Goal: Check status: Check status

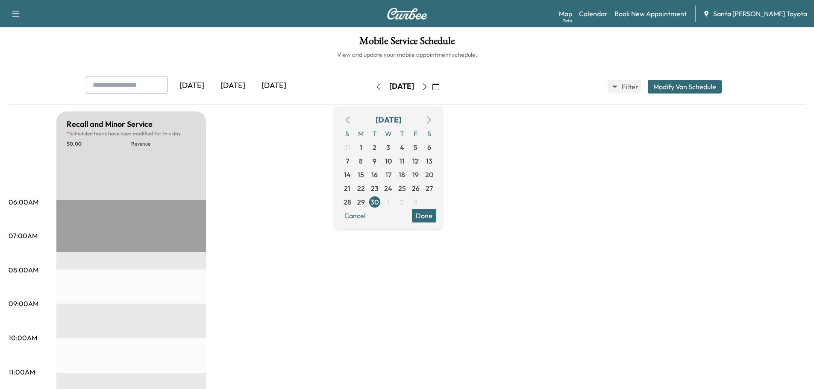
click at [439, 84] on icon "button" at bounding box center [436, 86] width 7 height 7
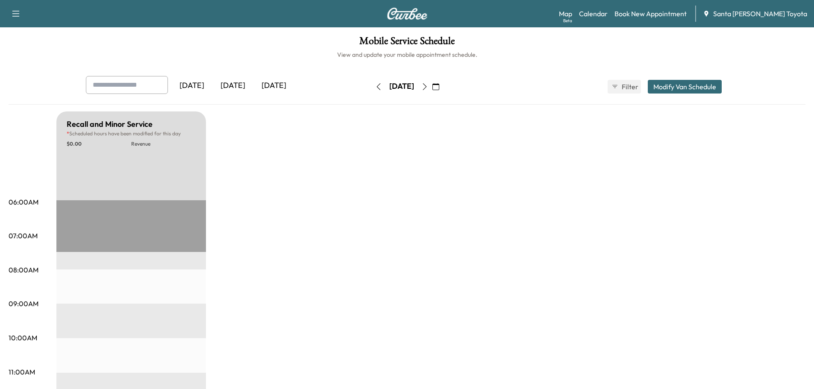
click at [439, 86] on icon "button" at bounding box center [436, 86] width 7 height 7
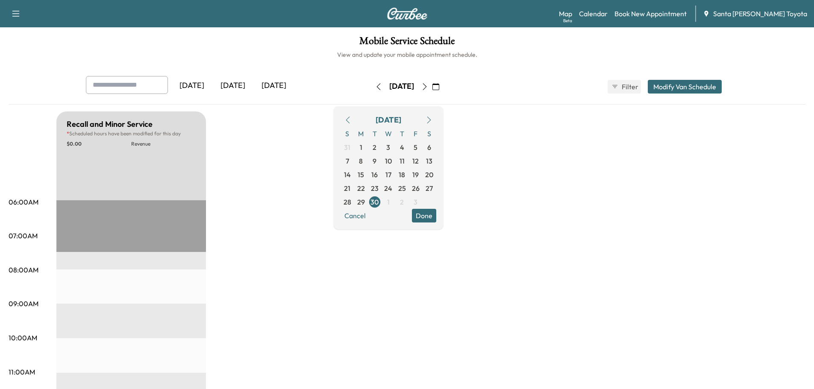
click at [351, 122] on icon "button" at bounding box center [347, 120] width 7 height 7
click at [420, 188] on span "22" at bounding box center [416, 188] width 8 height 10
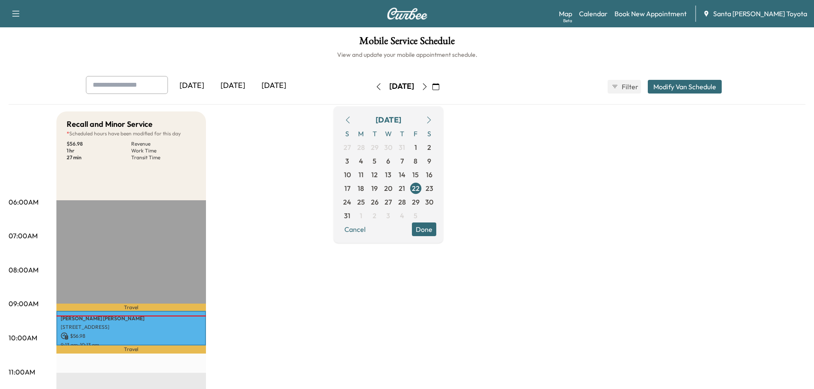
click at [436, 231] on button "Done" at bounding box center [424, 230] width 24 height 14
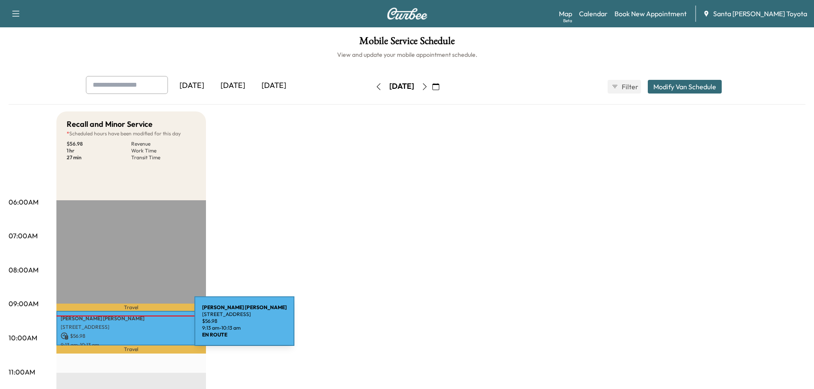
click at [130, 327] on p "[STREET_ADDRESS]" at bounding box center [131, 327] width 141 height 7
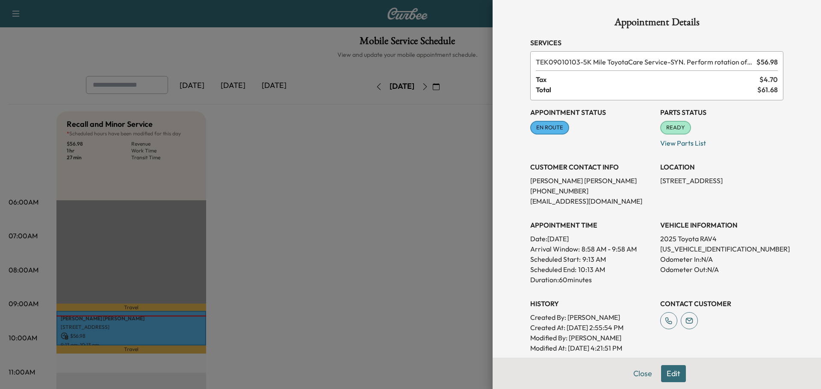
click at [545, 127] on span "EN ROUTE" at bounding box center [549, 128] width 37 height 9
click at [631, 375] on button "Close" at bounding box center [642, 373] width 30 height 17
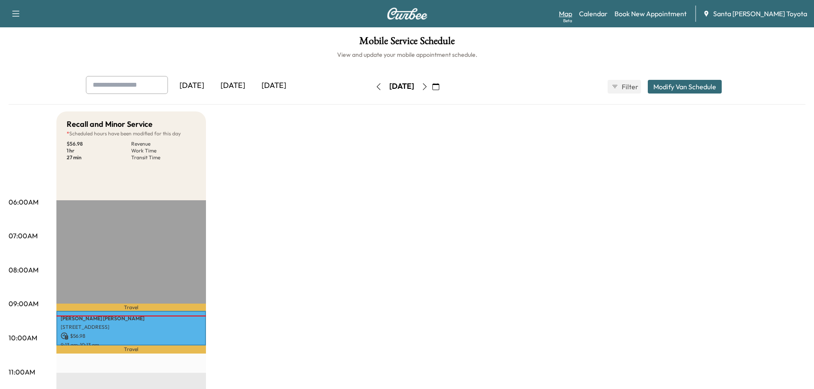
click at [572, 15] on link "Map Beta" at bounding box center [565, 14] width 13 height 10
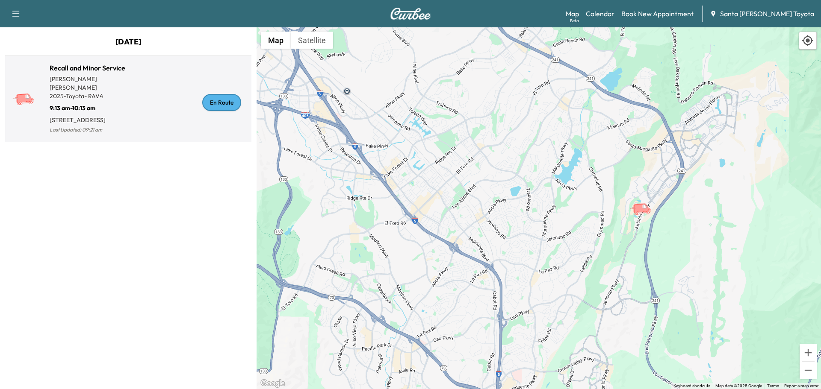
click at [231, 101] on div "En Route" at bounding box center [221, 102] width 39 height 17
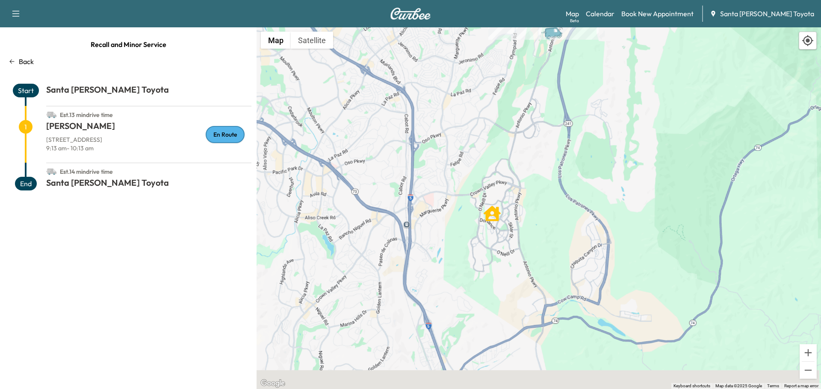
drag, startPoint x: 536, startPoint y: 294, endPoint x: 538, endPoint y: 191, distance: 103.0
click at [542, 179] on div "To activate drag with keyboard, press Alt + Enter. Once in keyboard drag state,…" at bounding box center [538, 208] width 564 height 362
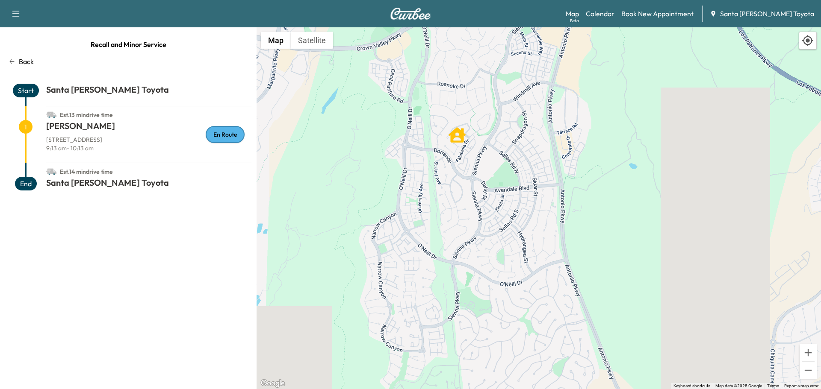
drag, startPoint x: 469, startPoint y: 157, endPoint x: 502, endPoint y: 209, distance: 61.7
click at [502, 209] on div "To activate drag with keyboard, press Alt + Enter. Once in keyboard drag state,…" at bounding box center [538, 208] width 564 height 362
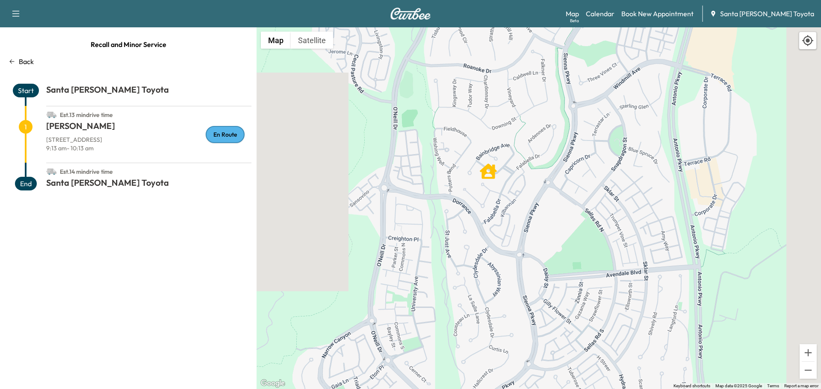
click at [16, 58] on div "Back" at bounding box center [128, 61] width 246 height 10
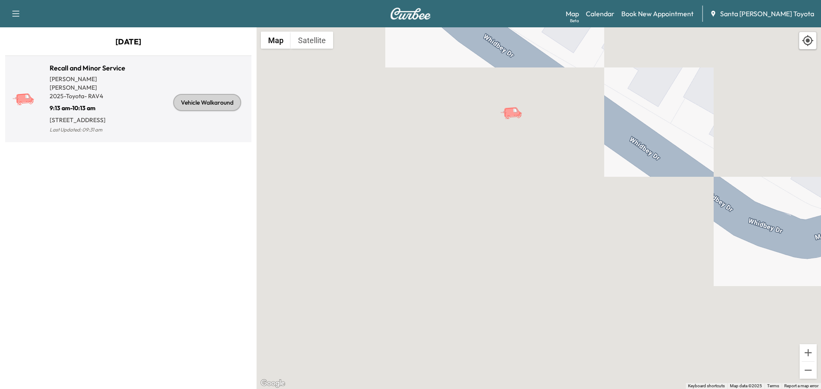
click at [212, 103] on div "Vehicle Walkaround" at bounding box center [207, 102] width 68 height 17
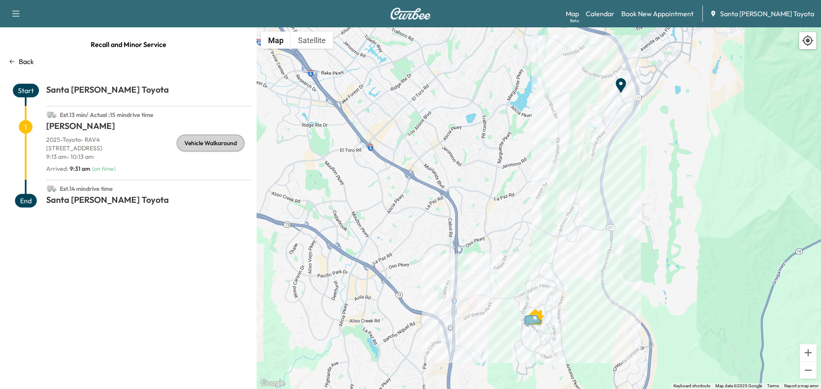
drag, startPoint x: 630, startPoint y: 183, endPoint x: 614, endPoint y: 238, distance: 57.4
click at [614, 238] on div "To activate drag with keyboard, press Alt + Enter. Once in keyboard drag state,…" at bounding box center [538, 208] width 564 height 362
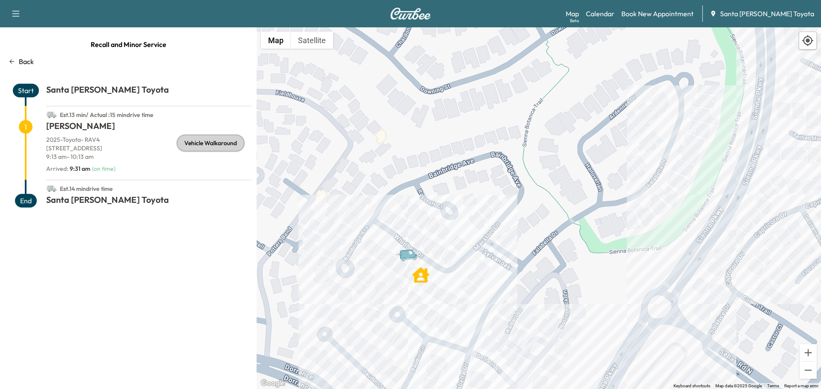
click at [79, 148] on p "[STREET_ADDRESS]" at bounding box center [148, 148] width 205 height 9
copy p "[STREET_ADDRESS]"
